Goal: Task Accomplishment & Management: Use online tool/utility

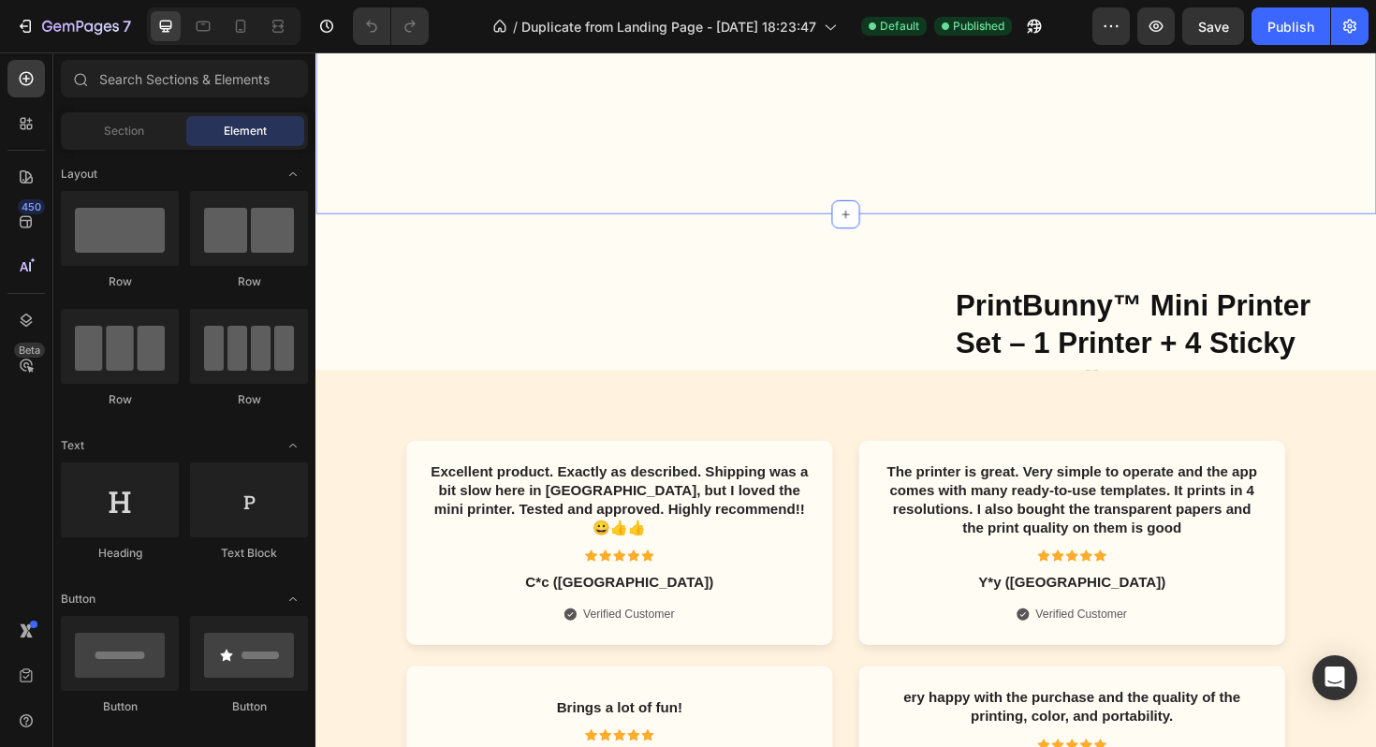
scroll to position [2645, 0]
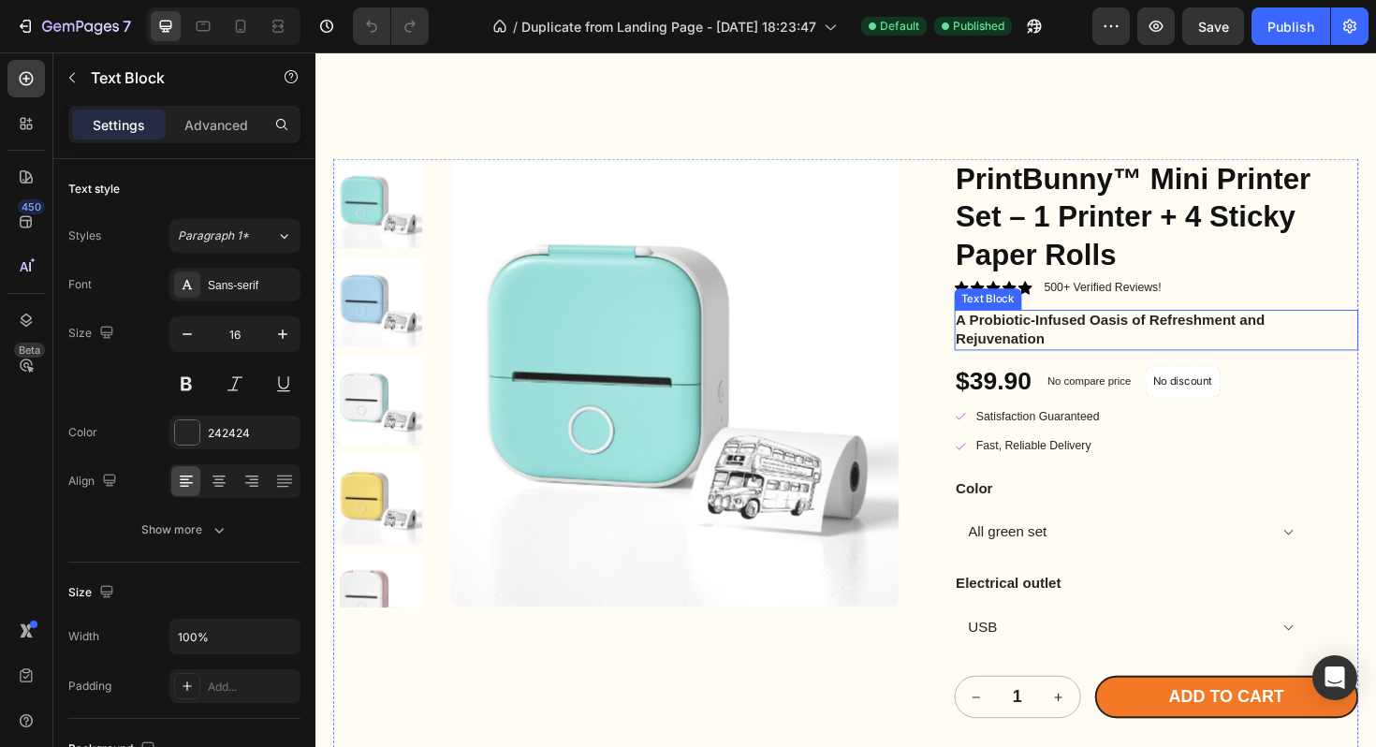
click at [1045, 344] on p "A Probiotic-Infused Oasis of Refreshment and Rejuvenation" at bounding box center [1206, 346] width 425 height 39
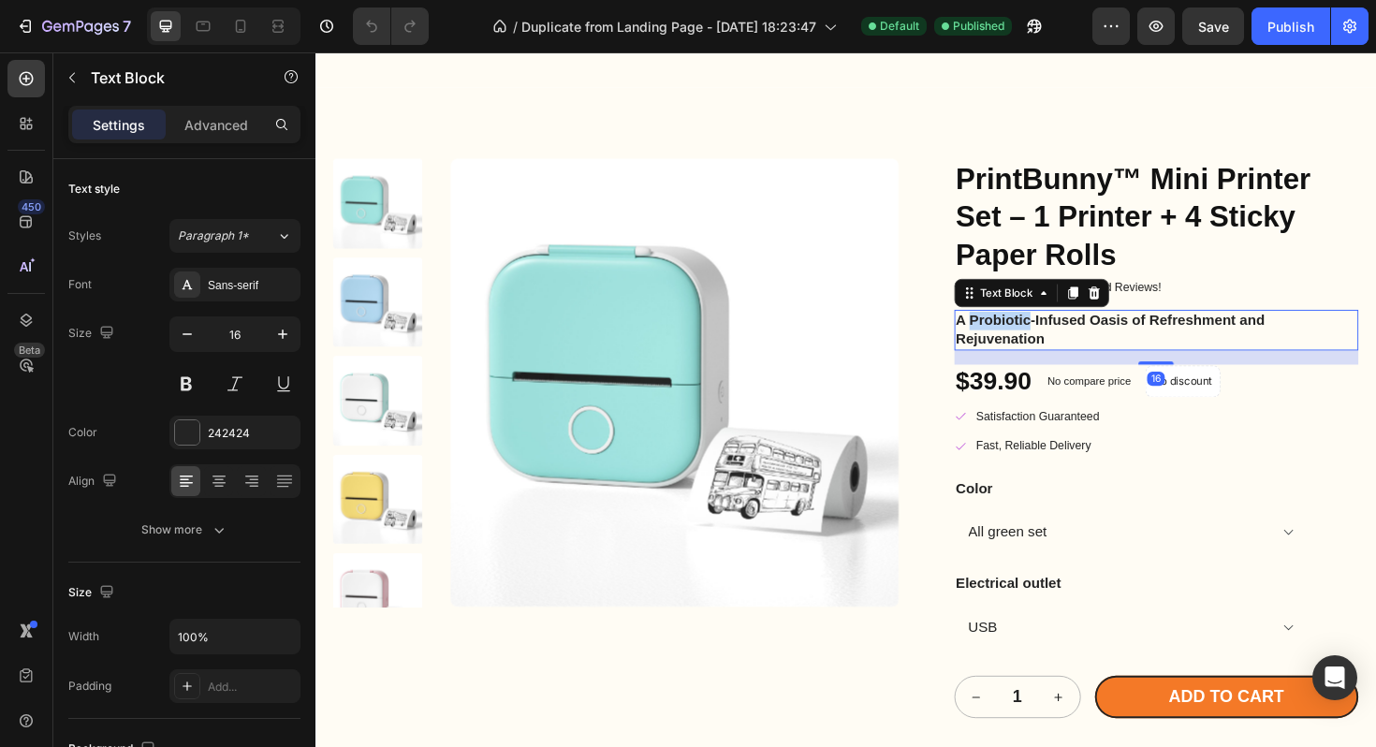
click at [1045, 344] on p "A Probiotic-Infused Oasis of Refreshment and Rejuvenation" at bounding box center [1206, 346] width 425 height 39
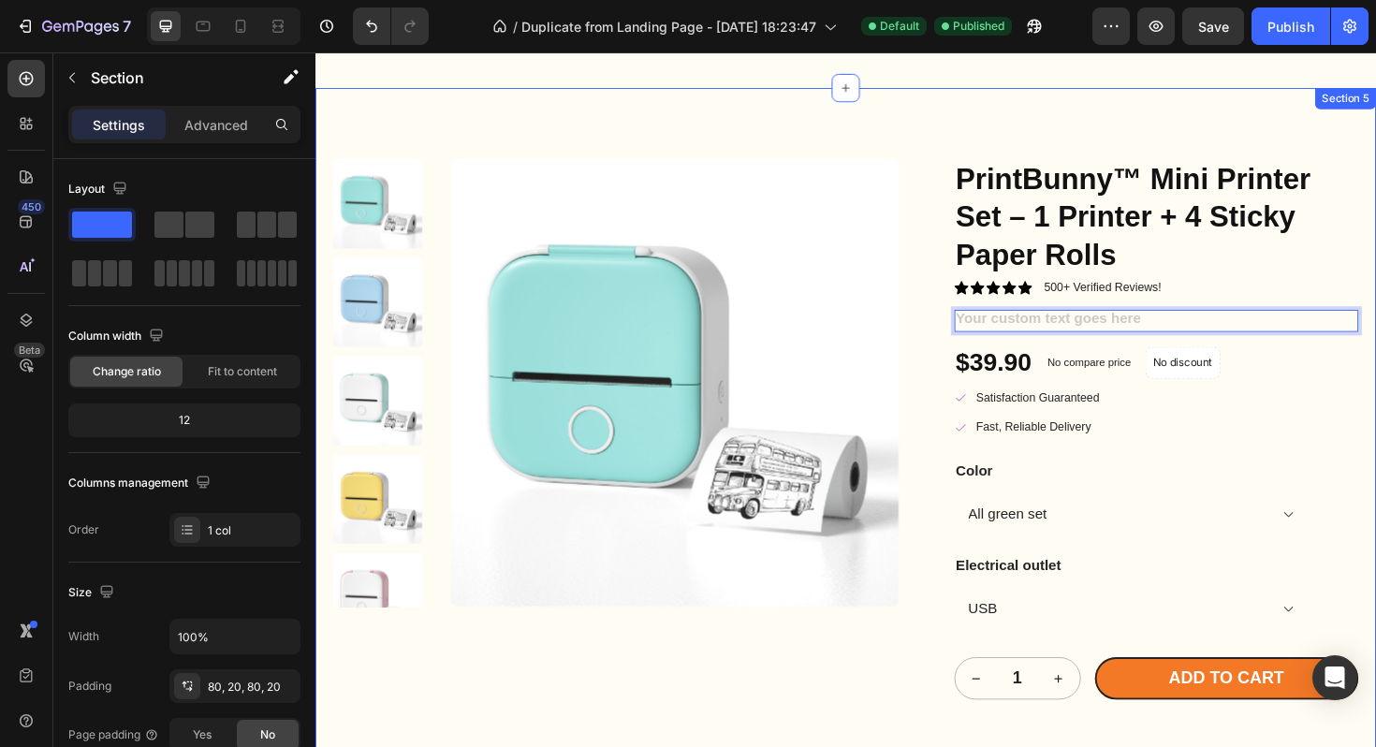
click at [820, 132] on div "Product Images PrintBunny™ Mini Printer Set – 1 Printer + 4 Sticky Paper Rolls …" at bounding box center [876, 572] width 1123 height 964
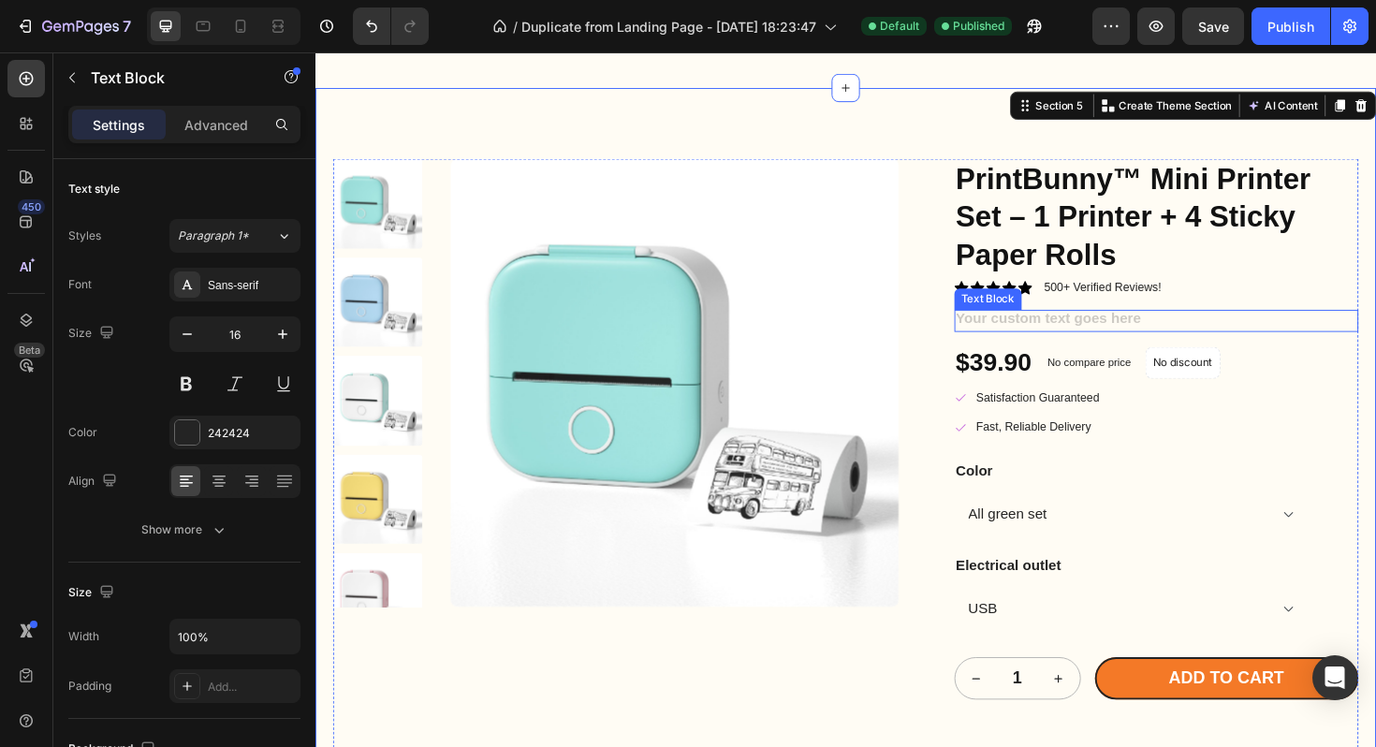
click at [1121, 330] on div "Rich Text Editor. Editing area: main" at bounding box center [1206, 336] width 429 height 23
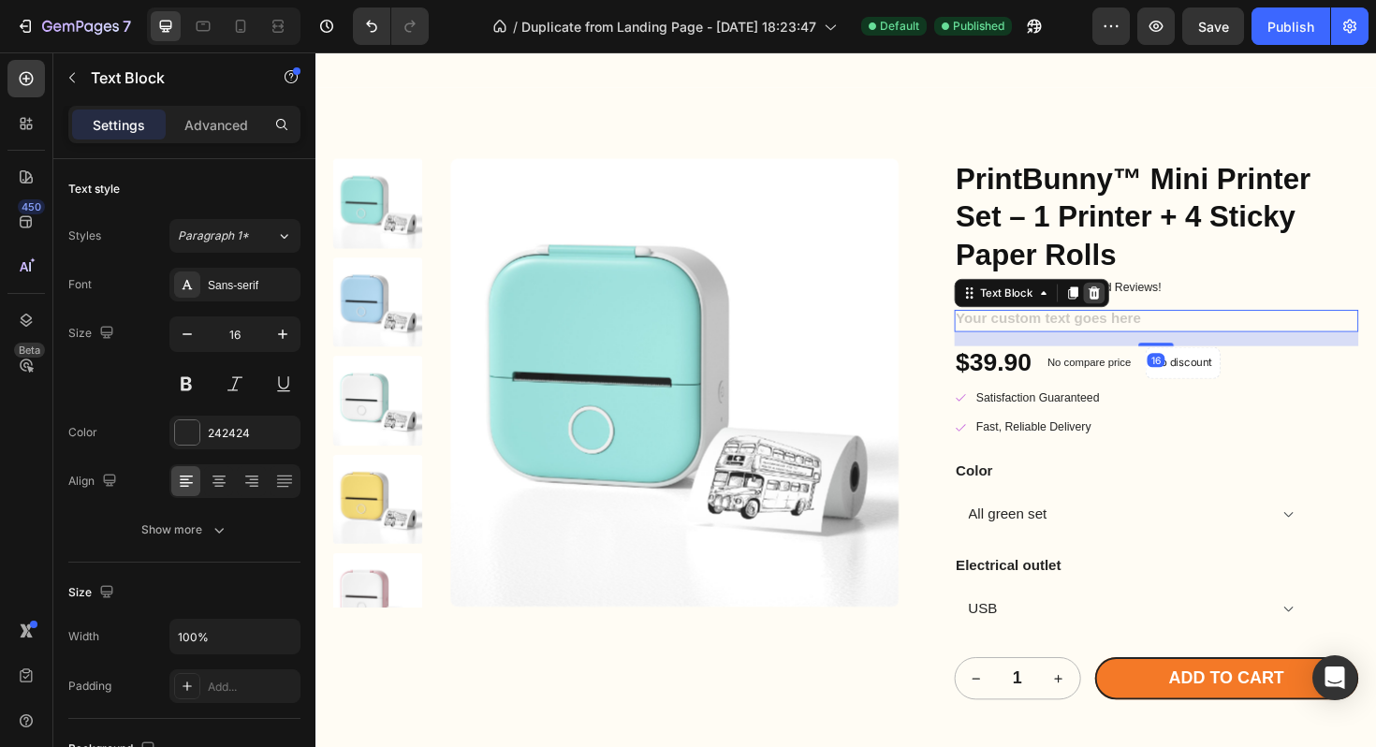
click at [1134, 313] on icon at bounding box center [1140, 307] width 15 height 15
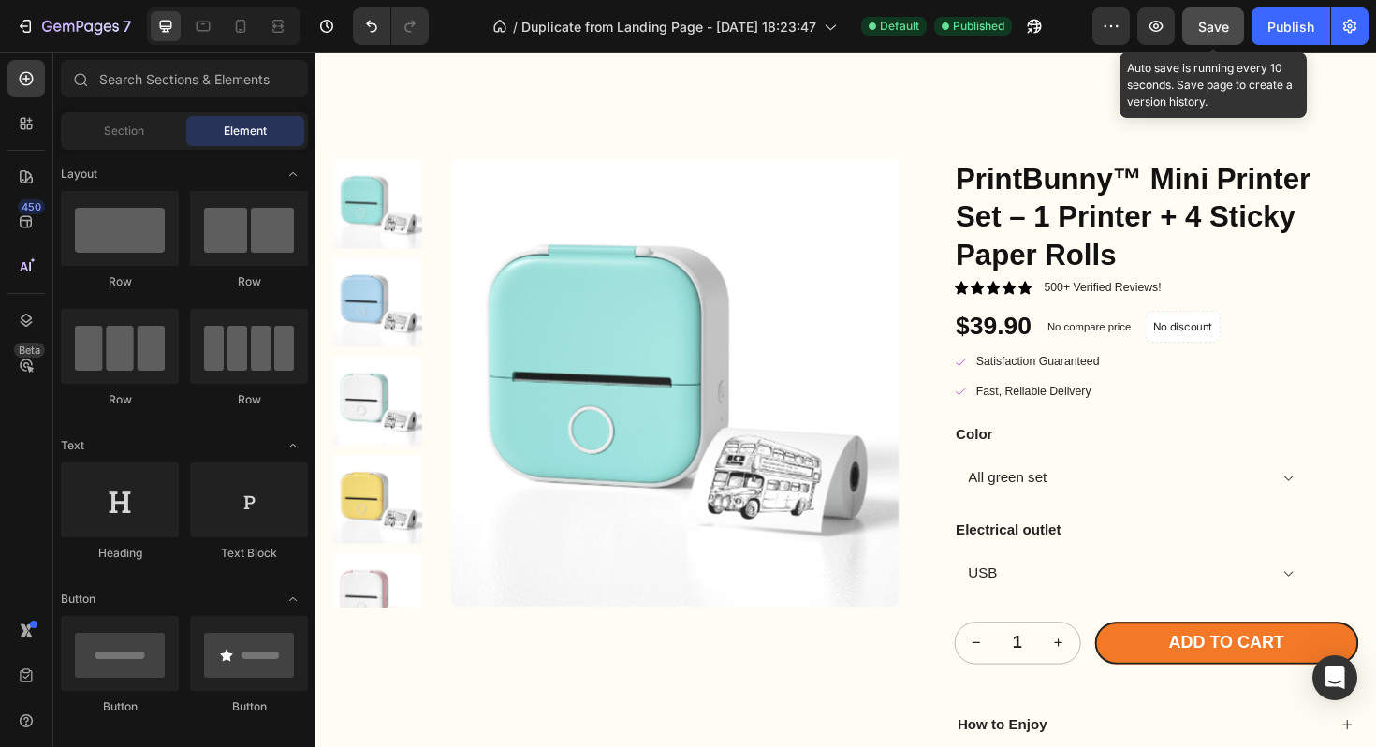
click at [1226, 22] on span "Save" at bounding box center [1213, 27] width 31 height 16
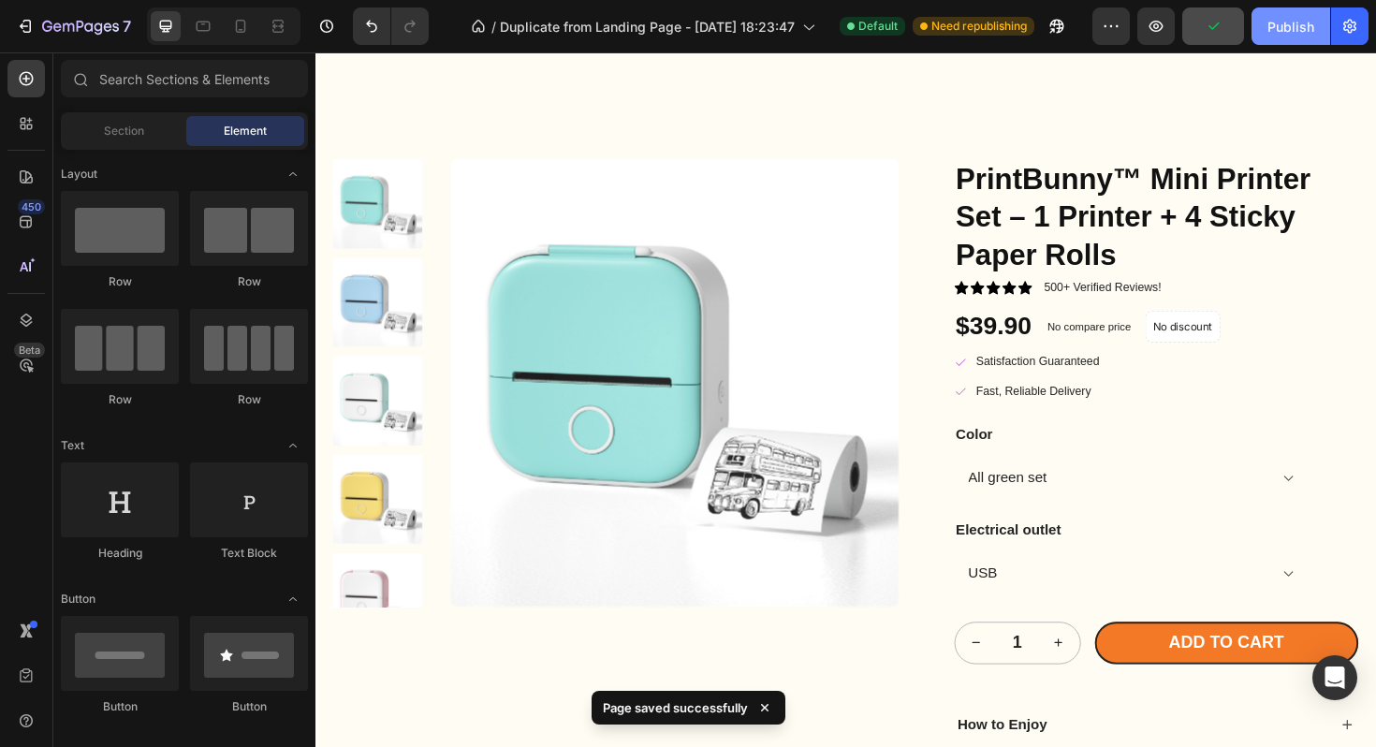
click at [1287, 27] on div "Publish" at bounding box center [1290, 27] width 47 height 20
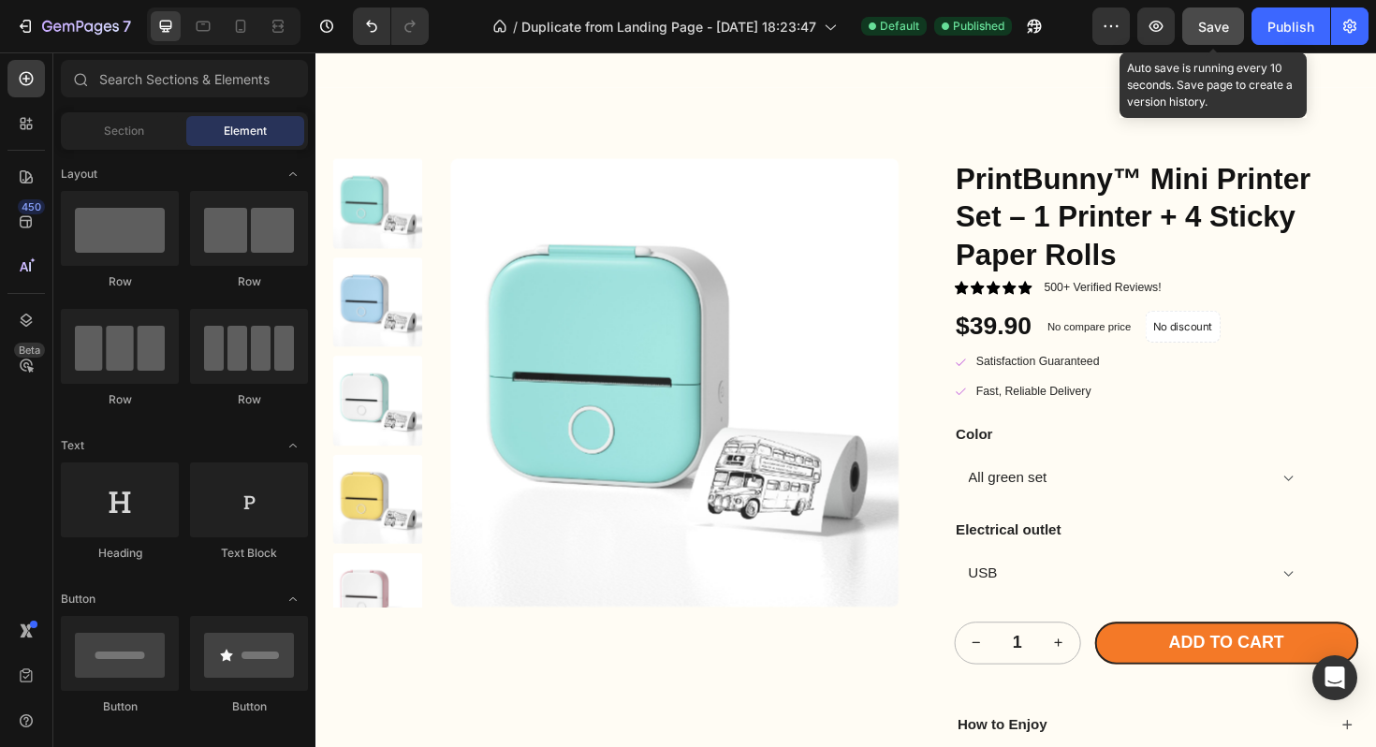
click at [1215, 27] on span "Save" at bounding box center [1213, 27] width 31 height 16
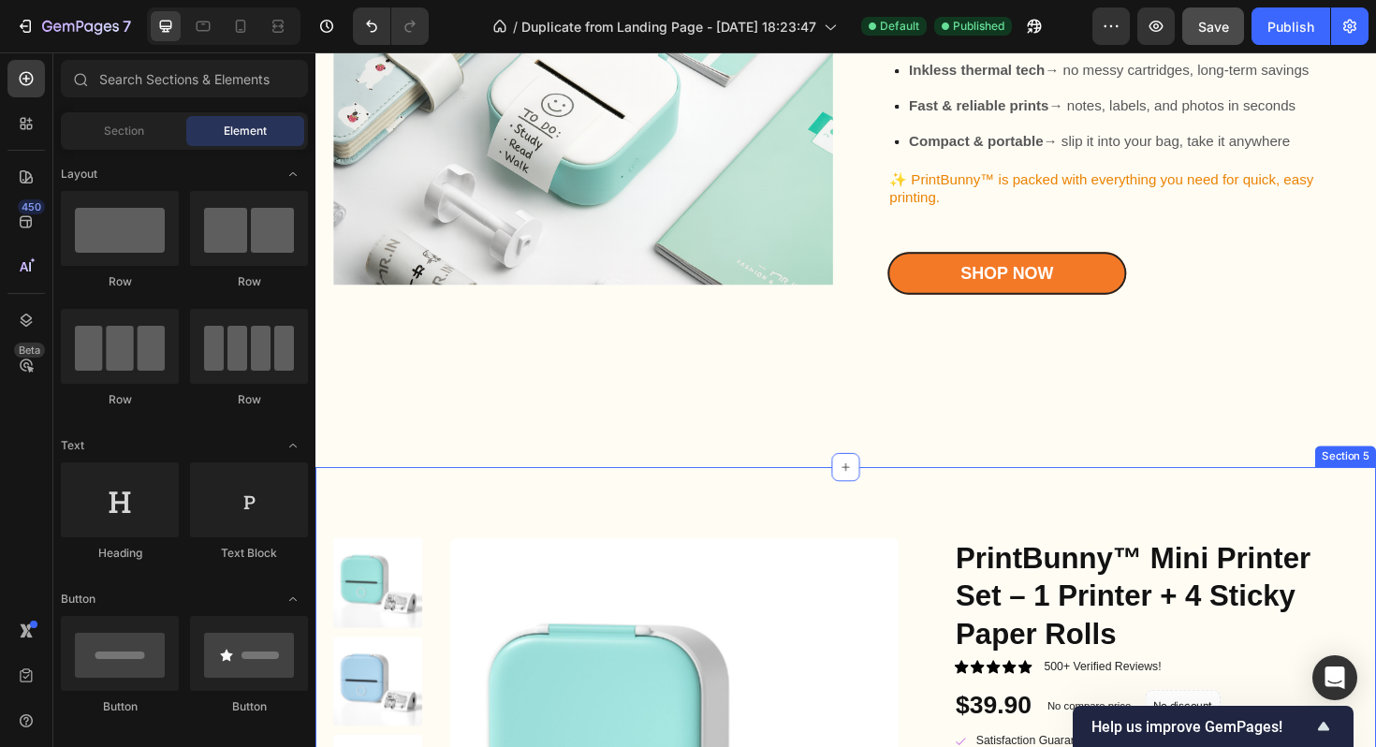
scroll to position [2089, 0]
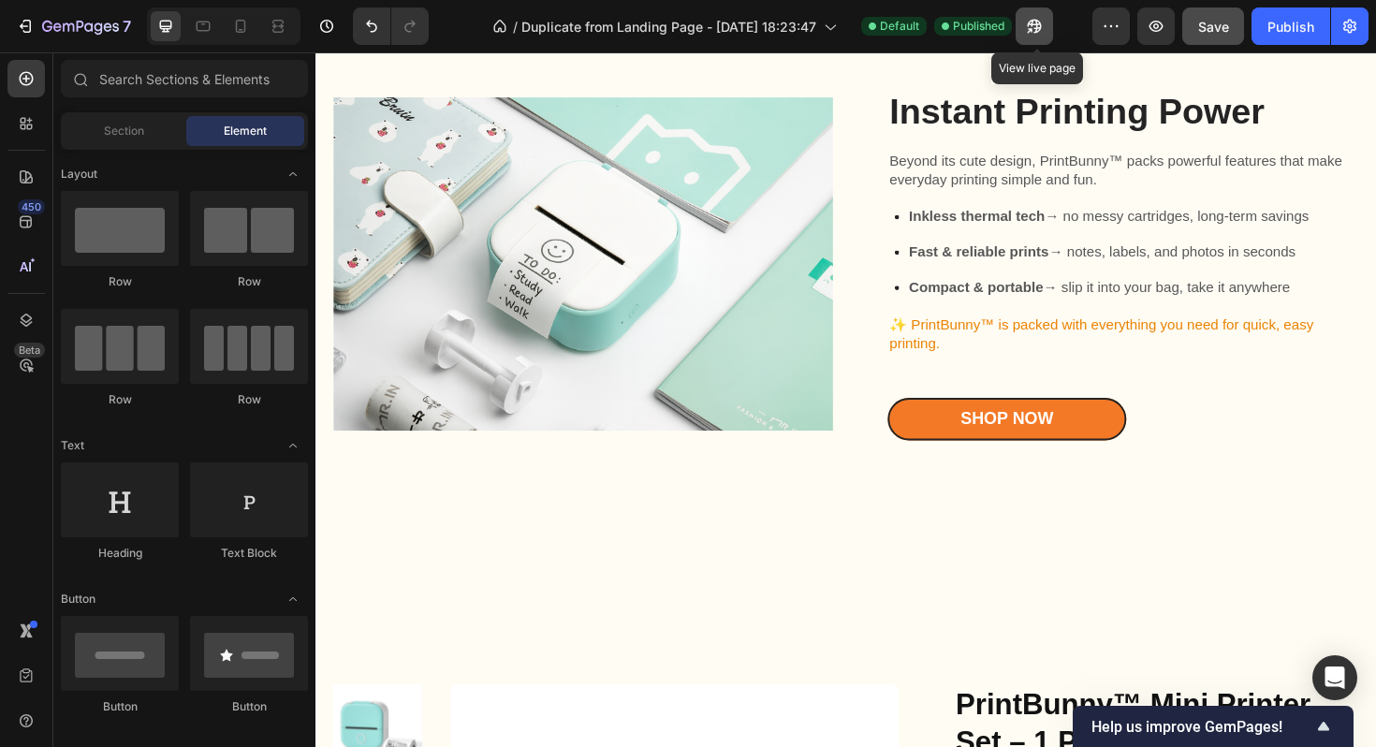
click at [1044, 28] on icon "button" at bounding box center [1034, 26] width 19 height 19
